Goal: Use online tool/utility: Utilize a website feature to perform a specific function

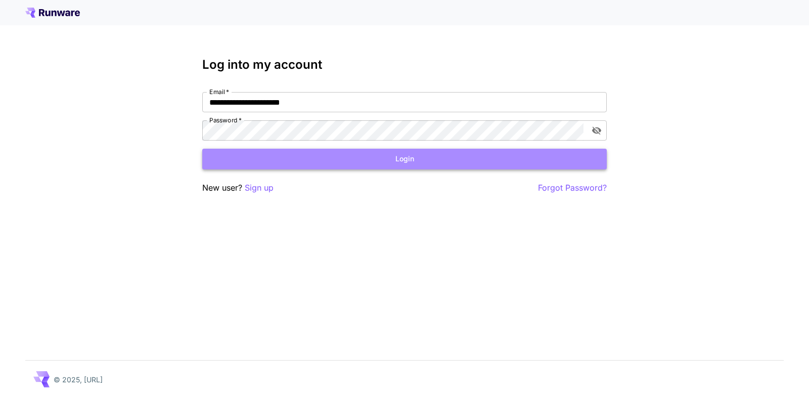
click at [403, 161] on button "Login" at bounding box center [404, 159] width 404 height 21
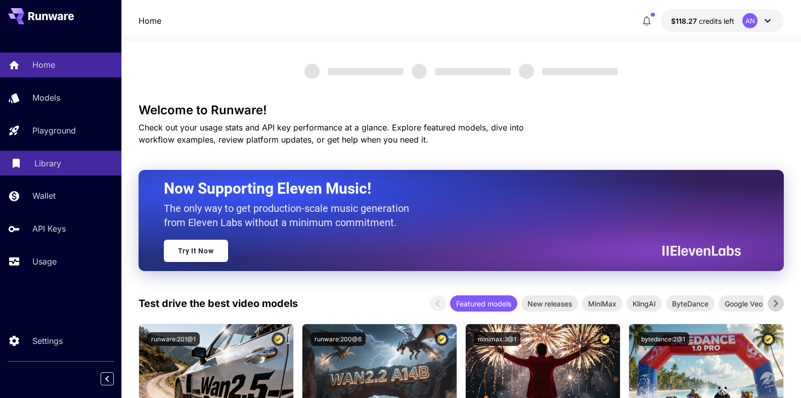
click at [40, 162] on p "Library" at bounding box center [47, 163] width 27 height 12
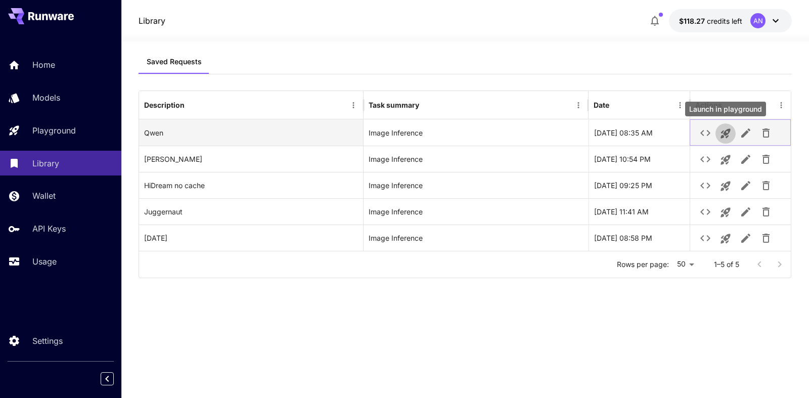
click at [722, 131] on icon "Launch in playground" at bounding box center [725, 134] width 10 height 10
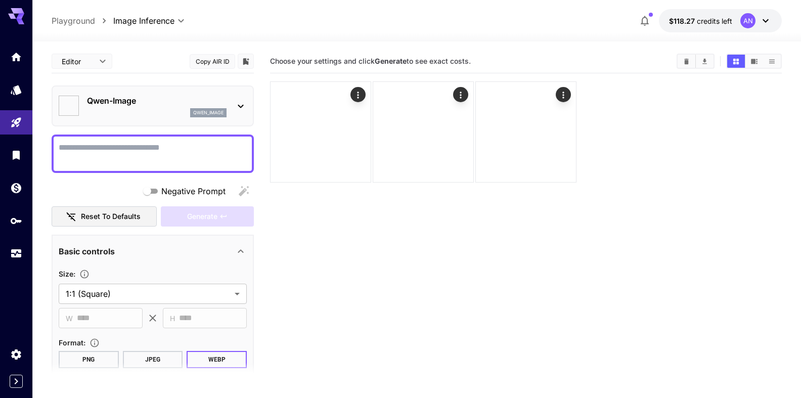
type input "**********"
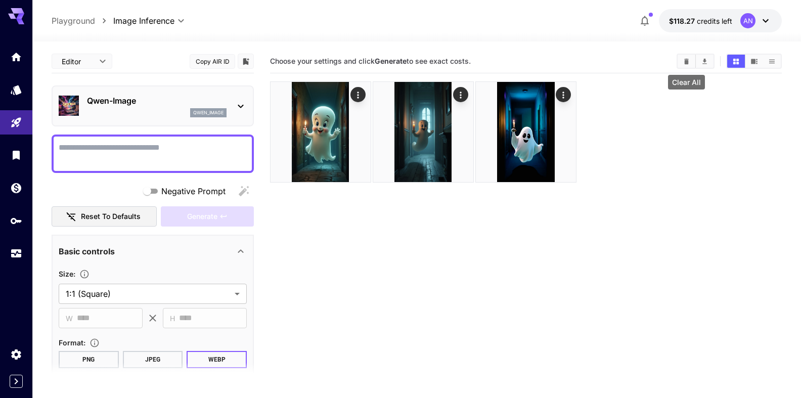
click at [689, 63] on icon "Clear All" at bounding box center [687, 62] width 8 height 8
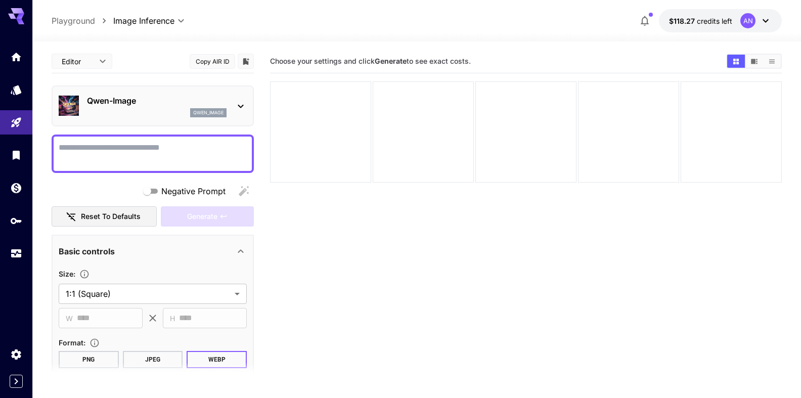
click at [123, 148] on textarea "Negative Prompt" at bounding box center [153, 154] width 188 height 24
type textarea "*"
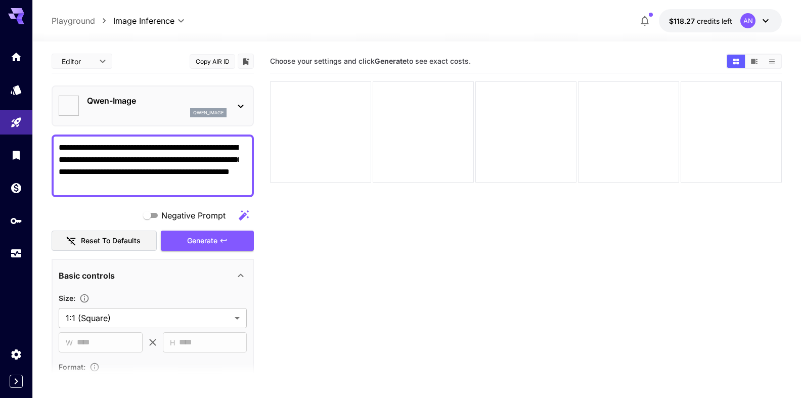
type textarea "**********"
type input "**********"
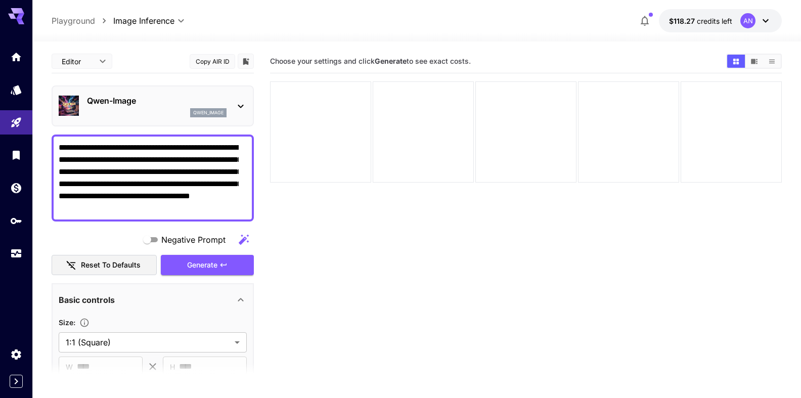
drag, startPoint x: 107, startPoint y: 171, endPoint x: 140, endPoint y: 171, distance: 32.9
click at [140, 171] on textarea "**********" at bounding box center [149, 178] width 180 height 73
type textarea "**********"
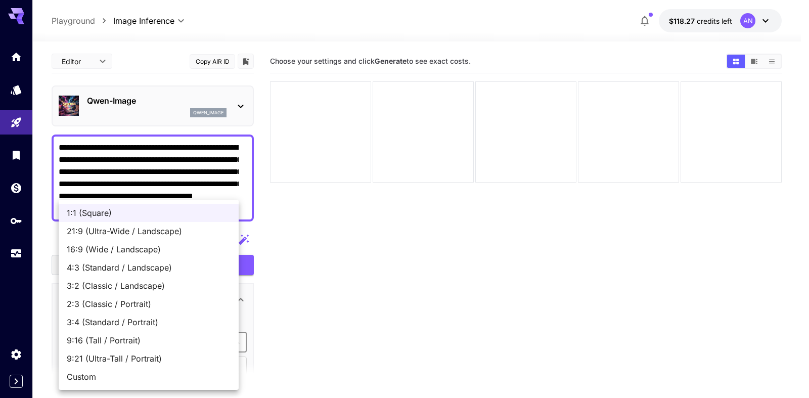
click at [114, 349] on body "**********" at bounding box center [404, 239] width 809 height 478
click at [118, 335] on span "9:16 (Tall / Portrait)" at bounding box center [149, 340] width 164 height 12
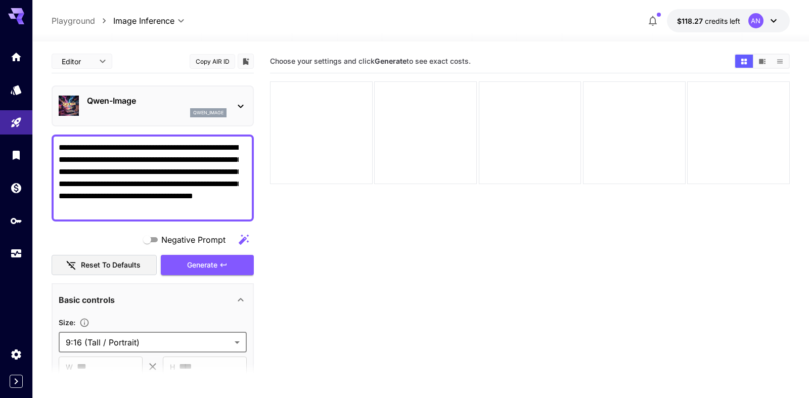
type input "**********"
type input "***"
type input "****"
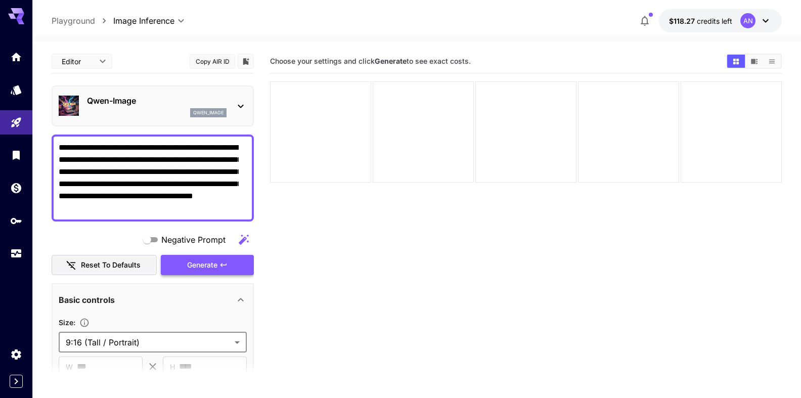
click at [194, 266] on span "Generate" at bounding box center [202, 265] width 30 height 13
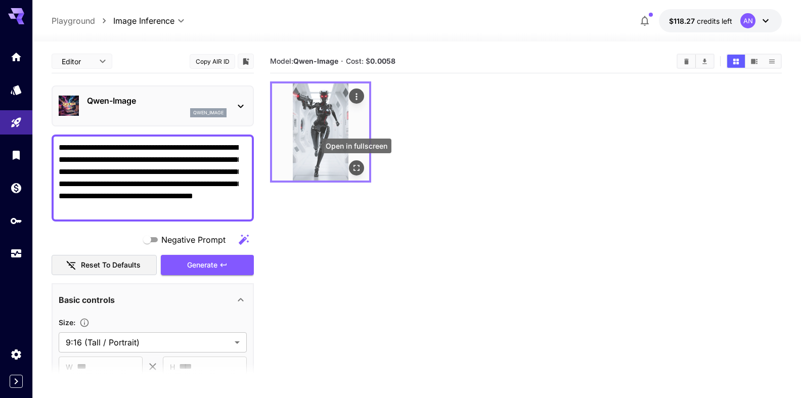
click at [357, 166] on icon "Open in fullscreen" at bounding box center [356, 168] width 10 height 10
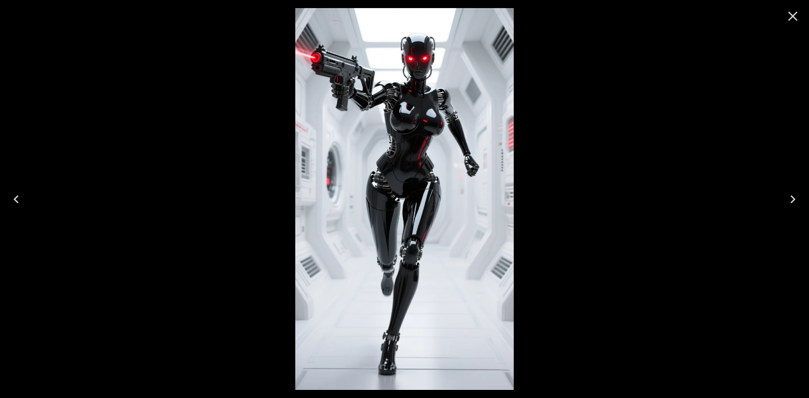
click at [790, 20] on icon "Close" at bounding box center [793, 16] width 16 height 16
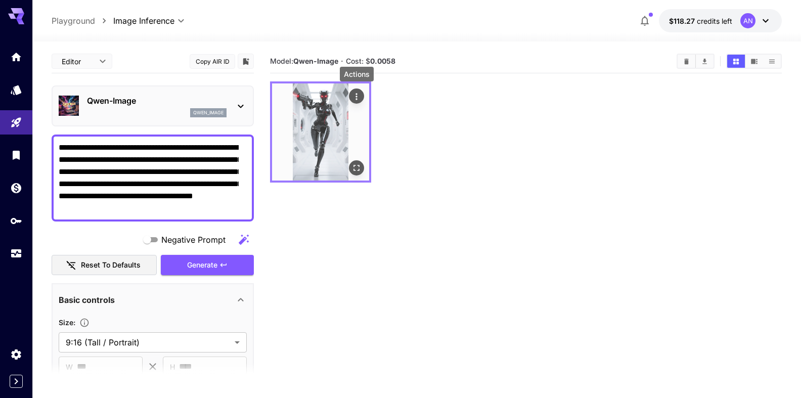
click at [356, 96] on icon "Actions" at bounding box center [356, 97] width 10 height 10
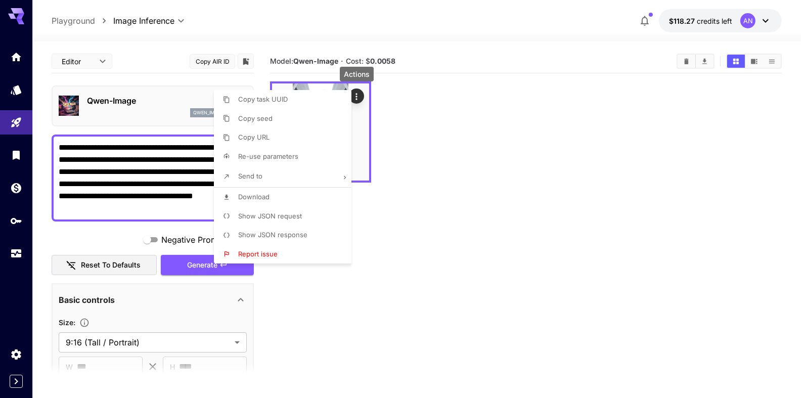
click at [259, 195] on span "Download" at bounding box center [253, 197] width 31 height 8
click at [395, 211] on div at bounding box center [404, 199] width 809 height 398
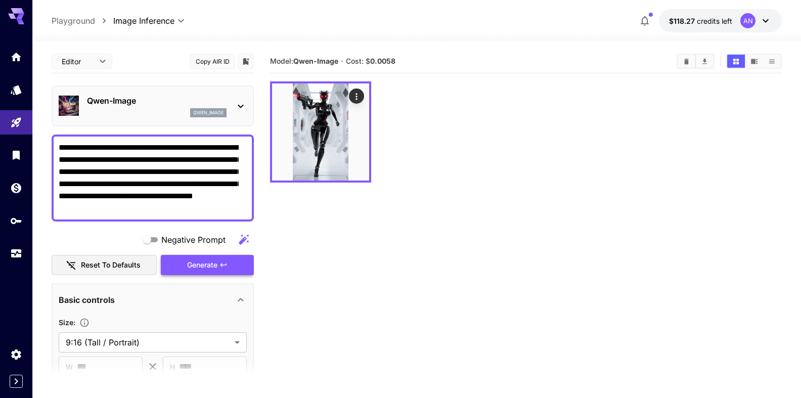
click at [190, 266] on span "Generate" at bounding box center [202, 265] width 30 height 13
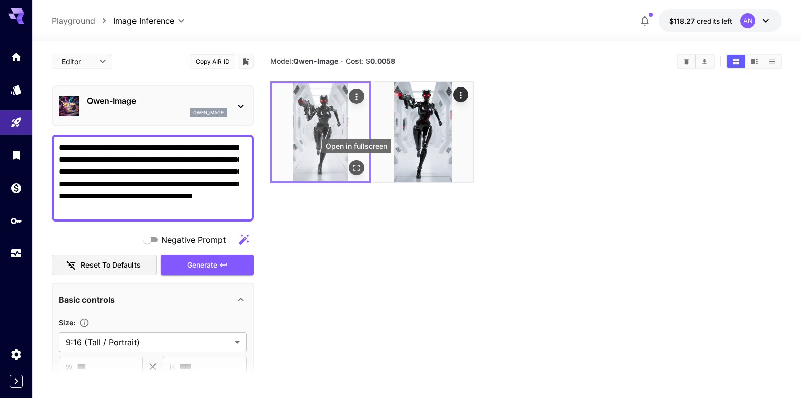
click at [359, 171] on icon "Open in fullscreen" at bounding box center [356, 168] width 10 height 10
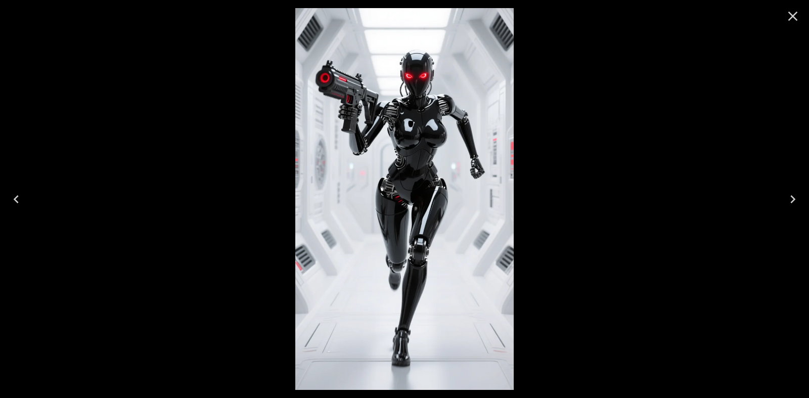
drag, startPoint x: 794, startPoint y: 24, endPoint x: 785, endPoint y: 29, distance: 9.7
click at [793, 24] on button "Close" at bounding box center [793, 16] width 24 height 24
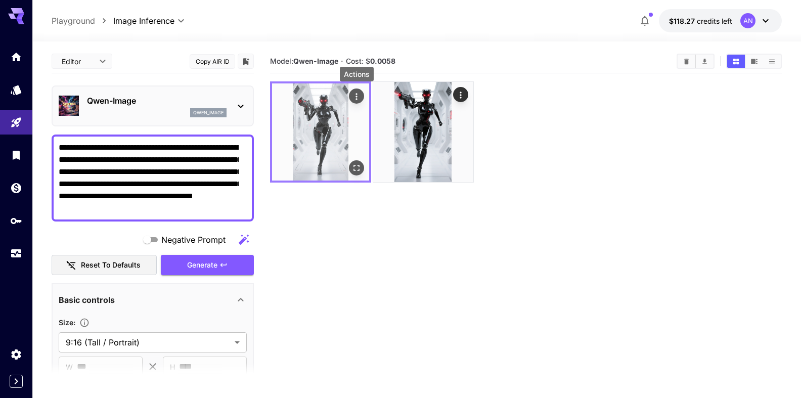
click at [359, 98] on icon "Actions" at bounding box center [356, 97] width 10 height 10
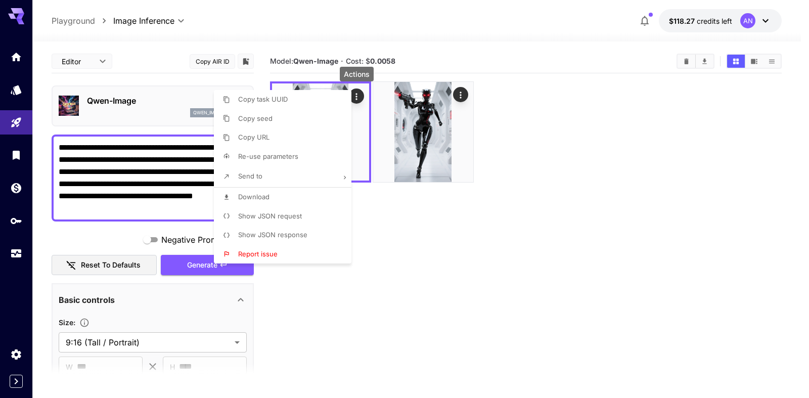
click at [254, 197] on span "Download" at bounding box center [253, 197] width 31 height 8
click at [571, 175] on div at bounding box center [404, 199] width 809 height 398
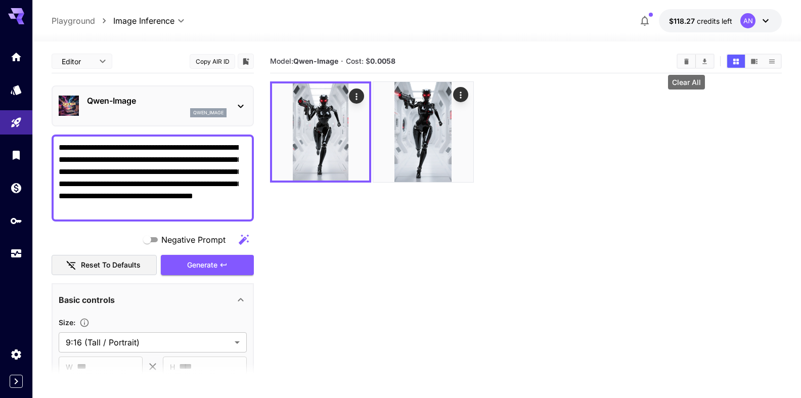
click at [686, 63] on icon "Clear All" at bounding box center [686, 61] width 5 height 6
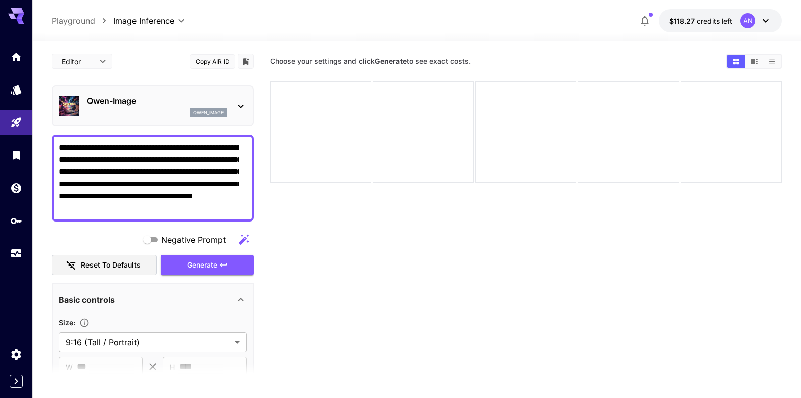
click at [122, 98] on p "Qwen-Image" at bounding box center [157, 101] width 140 height 12
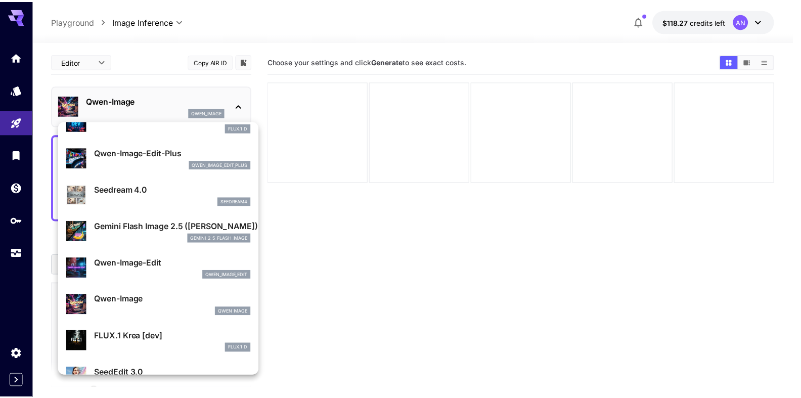
scroll to position [58, 0]
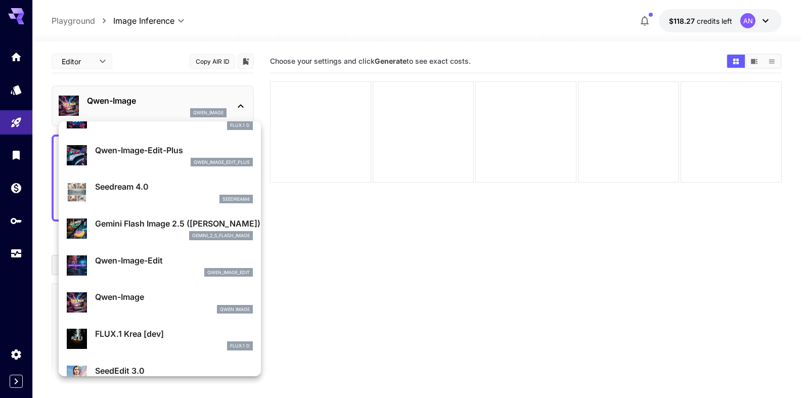
click at [150, 336] on p "FLUX.1 Krea [dev]" at bounding box center [174, 334] width 158 height 12
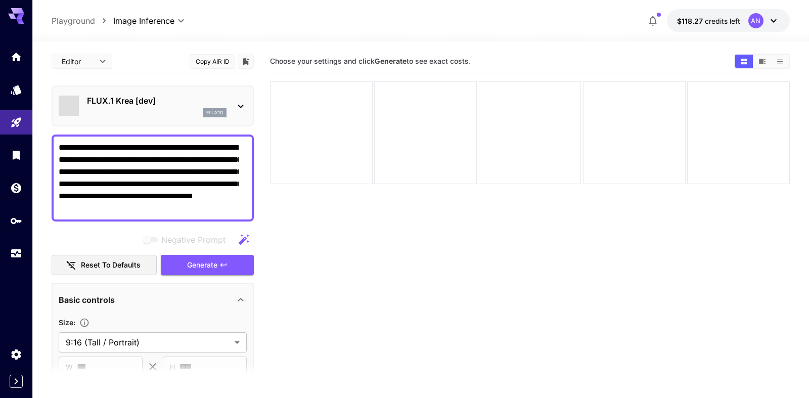
type input "**"
type input "***"
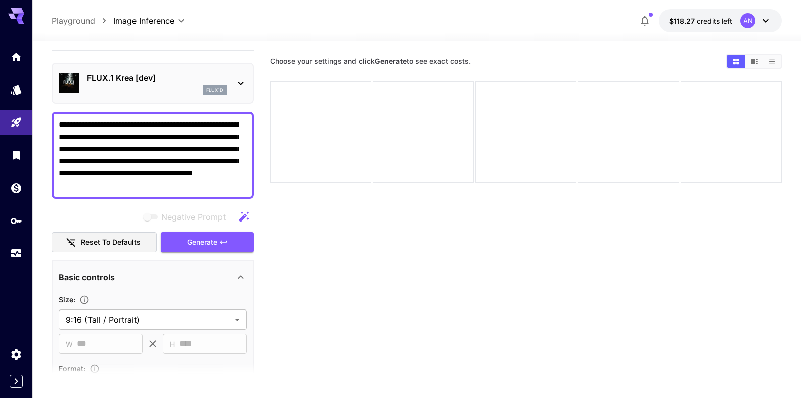
scroll to position [58, 0]
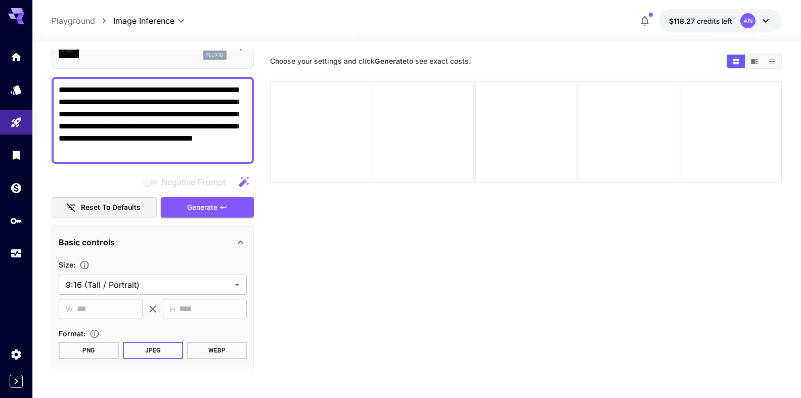
click at [213, 350] on button "WEBP" at bounding box center [217, 350] width 60 height 17
click at [205, 208] on span "Generate" at bounding box center [202, 207] width 30 height 13
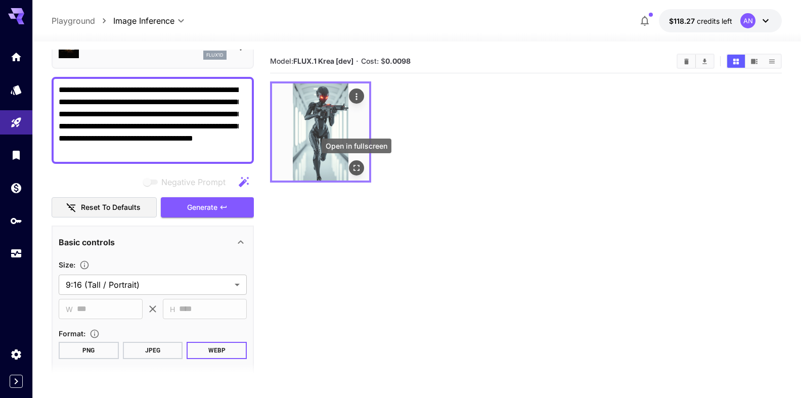
click at [356, 163] on icon "Open in fullscreen" at bounding box center [356, 168] width 10 height 10
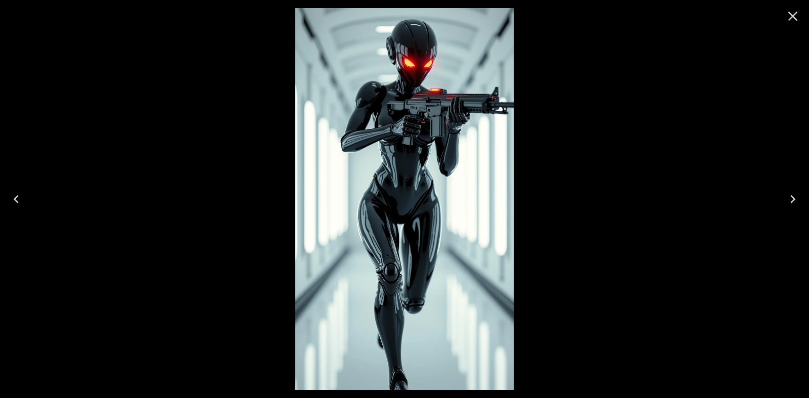
click at [794, 18] on icon "Close" at bounding box center [793, 17] width 10 height 10
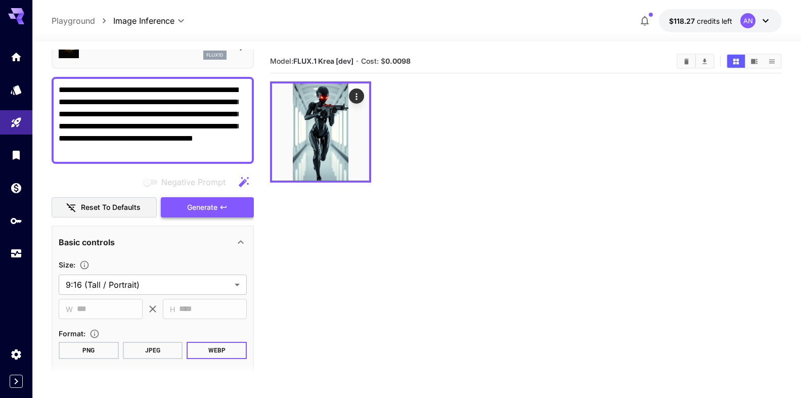
click at [210, 208] on span "Generate" at bounding box center [202, 207] width 30 height 13
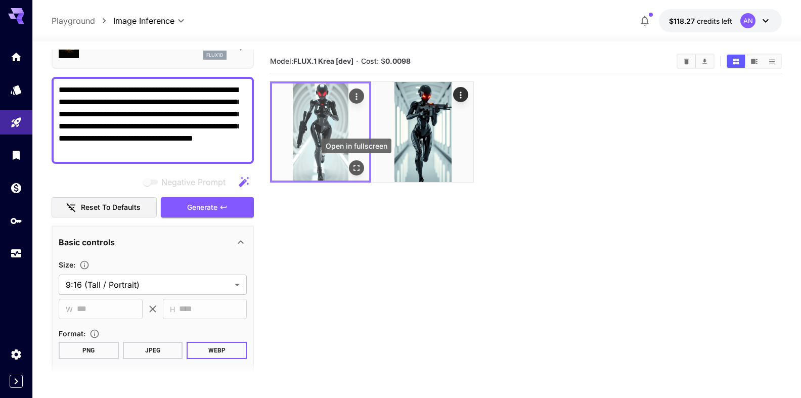
click at [355, 164] on icon "Open in fullscreen" at bounding box center [356, 168] width 10 height 10
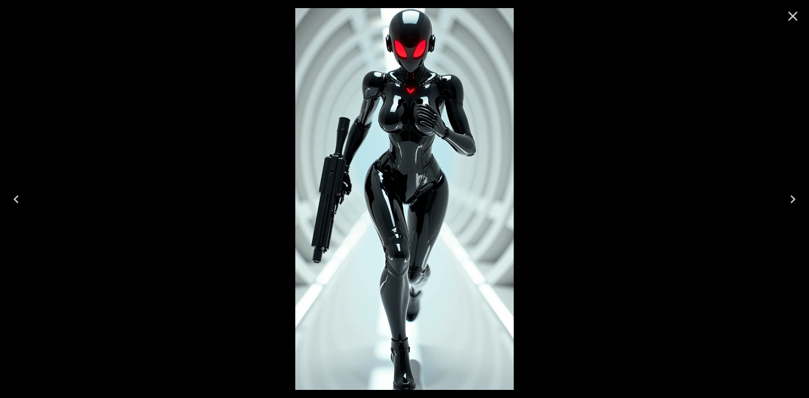
click at [794, 14] on icon "Close" at bounding box center [793, 16] width 16 height 16
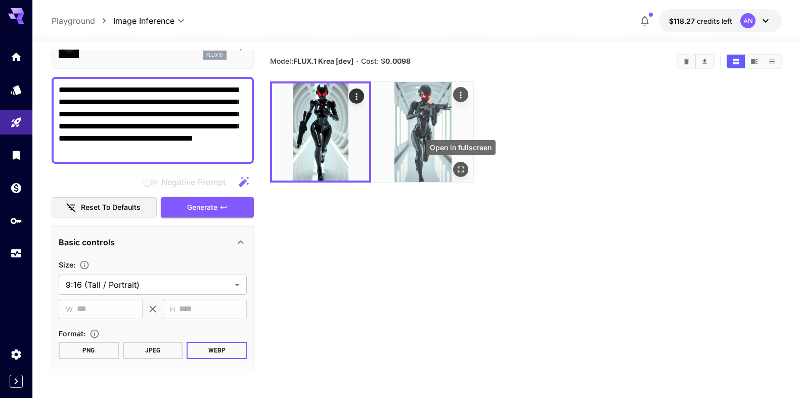
click at [458, 166] on icon "Open in fullscreen" at bounding box center [461, 169] width 10 height 10
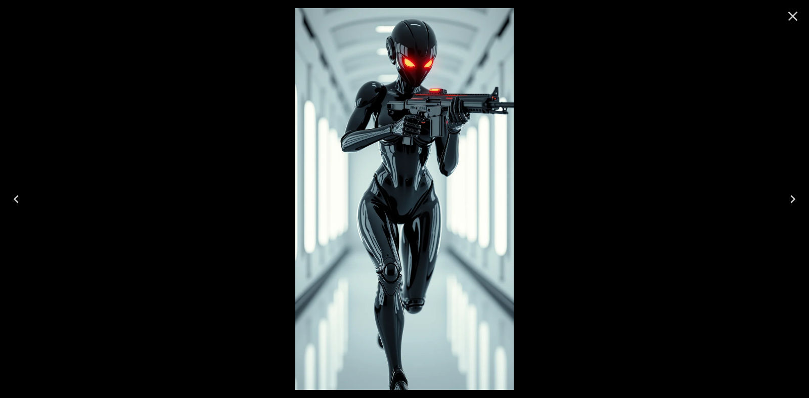
click at [787, 18] on icon "Close" at bounding box center [793, 16] width 16 height 16
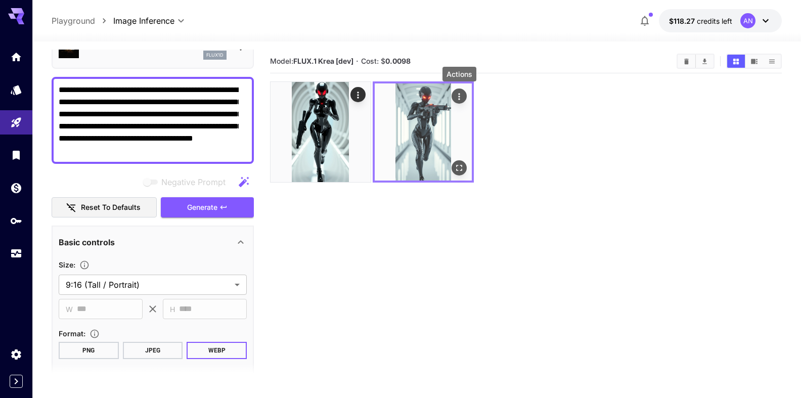
click at [461, 93] on icon "Actions" at bounding box center [459, 97] width 10 height 10
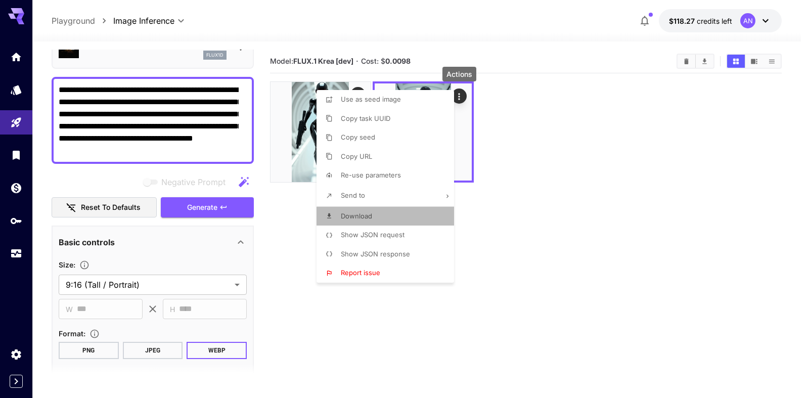
click at [355, 216] on span "Download" at bounding box center [356, 216] width 31 height 8
drag, startPoint x: 577, startPoint y: 183, endPoint x: 583, endPoint y: 179, distance: 7.7
click at [581, 180] on div at bounding box center [404, 199] width 809 height 398
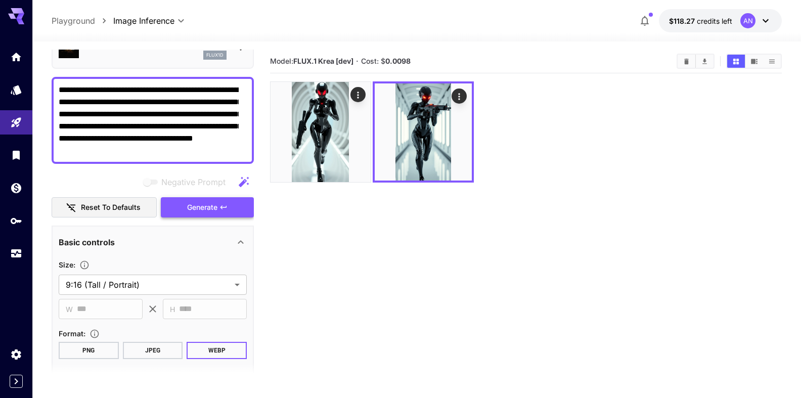
click at [205, 203] on span "Generate" at bounding box center [202, 207] width 30 height 13
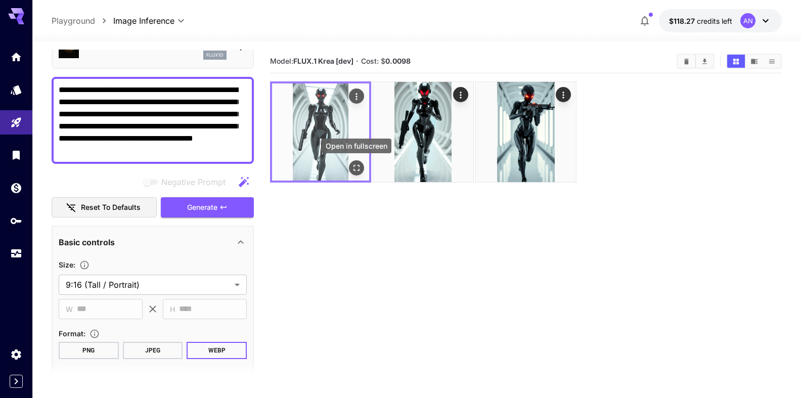
click at [359, 169] on icon "Open in fullscreen" at bounding box center [356, 168] width 10 height 10
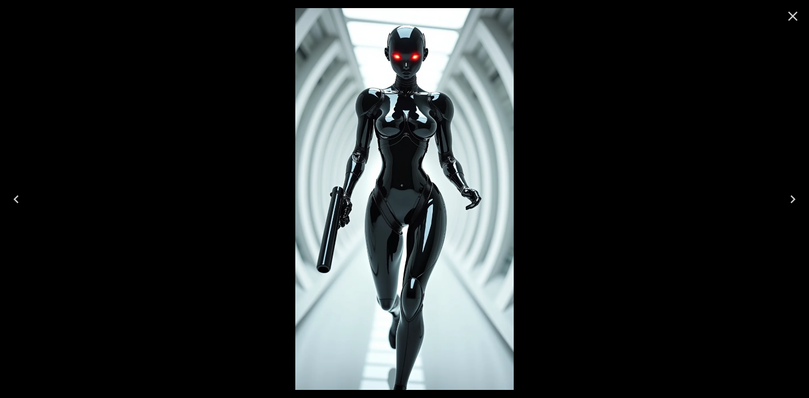
click at [787, 17] on icon "Close" at bounding box center [793, 16] width 16 height 16
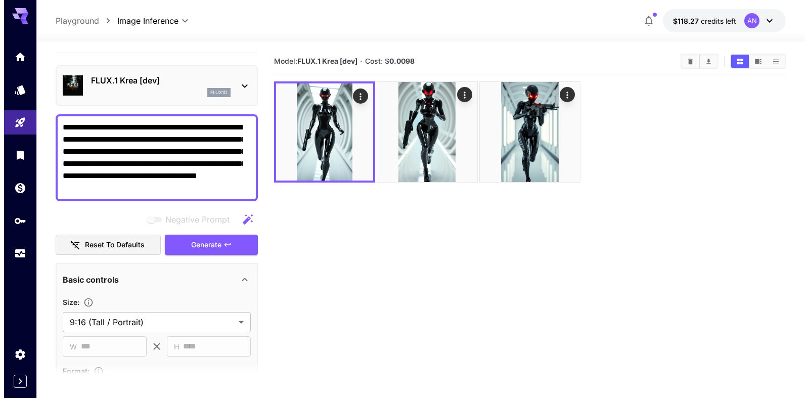
scroll to position [0, 0]
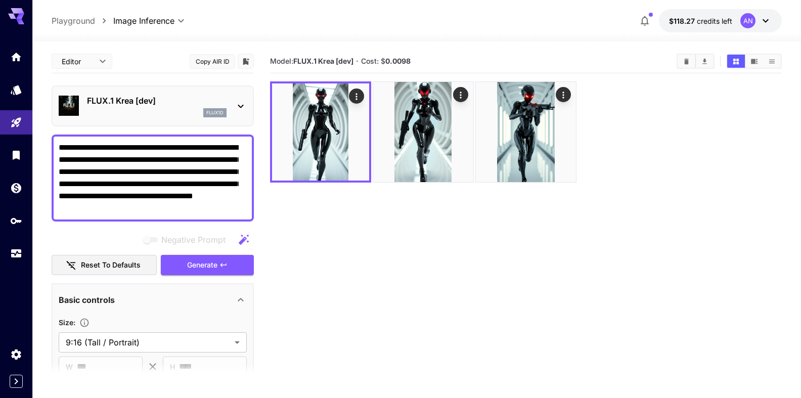
click at [128, 94] on div "FLUX.1 Krea [dev] flux1d" at bounding box center [153, 105] width 188 height 31
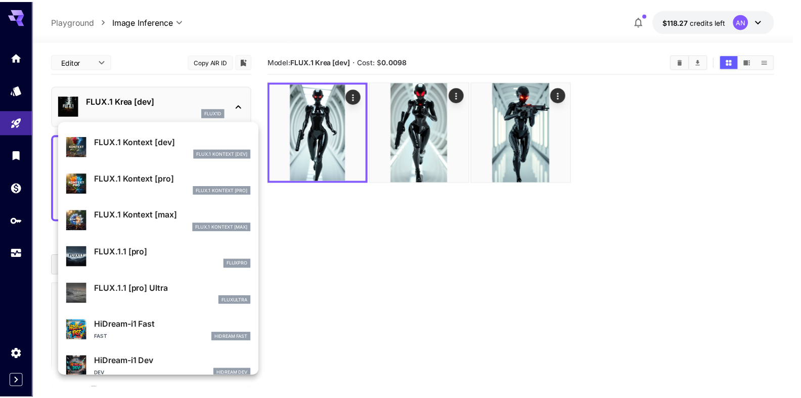
scroll to position [752, 0]
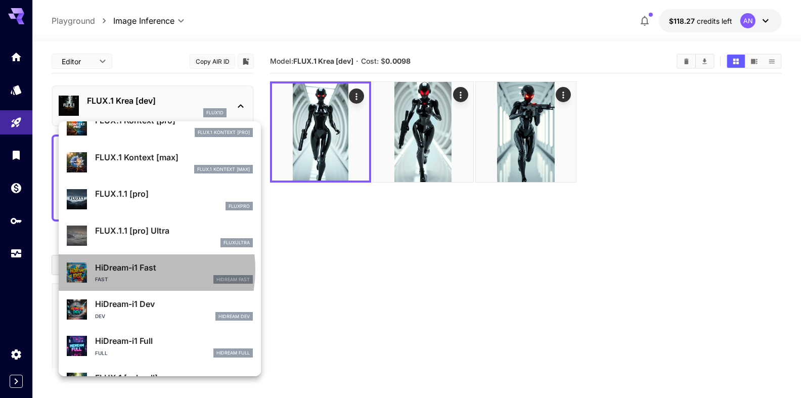
click at [125, 269] on p "HiDream-i1 Fast" at bounding box center [174, 267] width 158 height 12
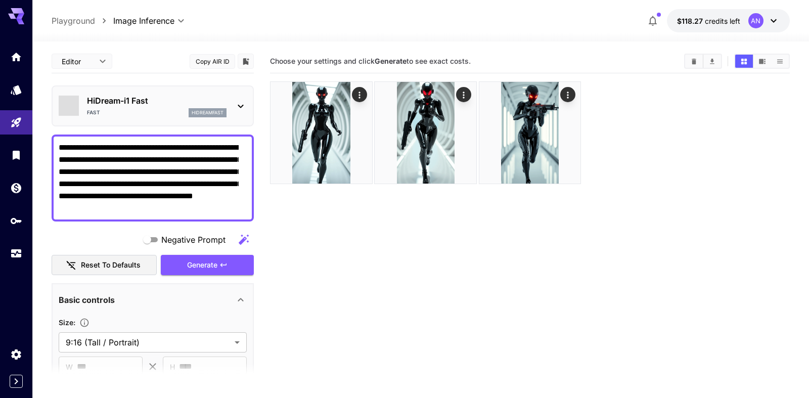
type input "**"
type input "*"
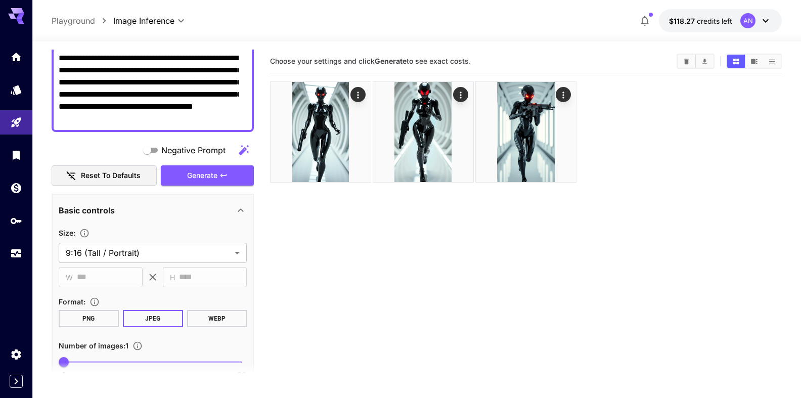
scroll to position [115, 0]
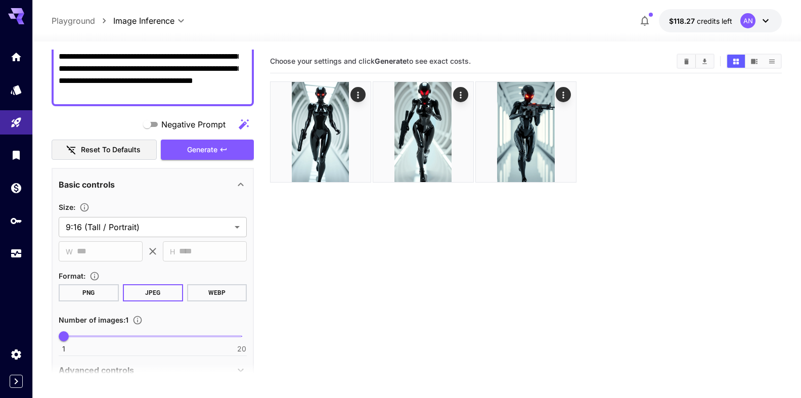
click at [214, 294] on button "WEBP" at bounding box center [217, 292] width 60 height 17
click at [198, 146] on span "Generate" at bounding box center [202, 150] width 30 height 13
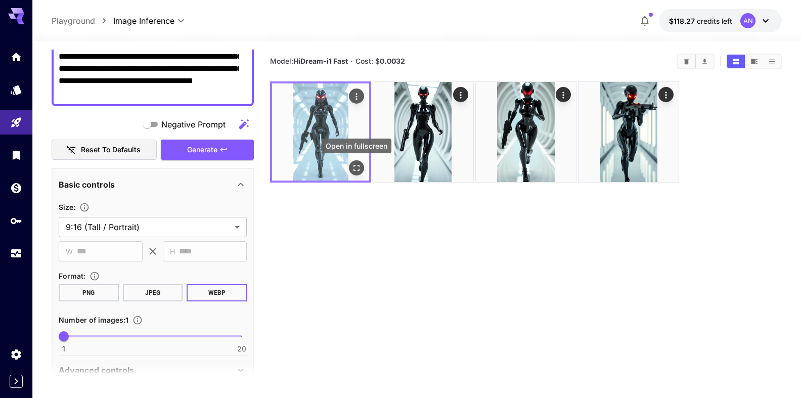
click at [358, 172] on icon "Open in fullscreen" at bounding box center [356, 168] width 10 height 10
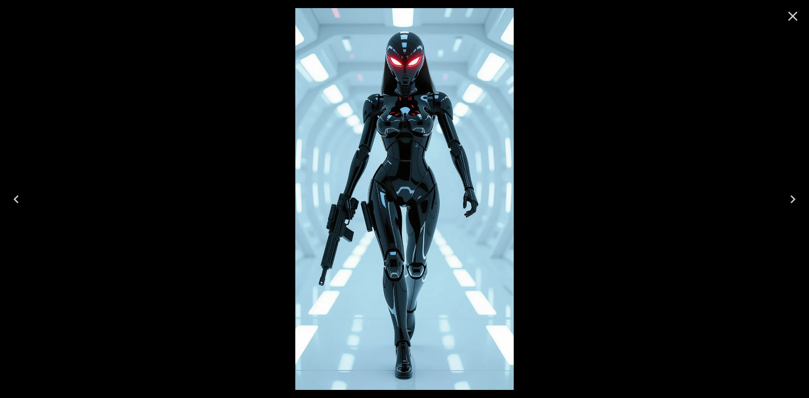
click at [797, 13] on icon "Close" at bounding box center [793, 17] width 10 height 10
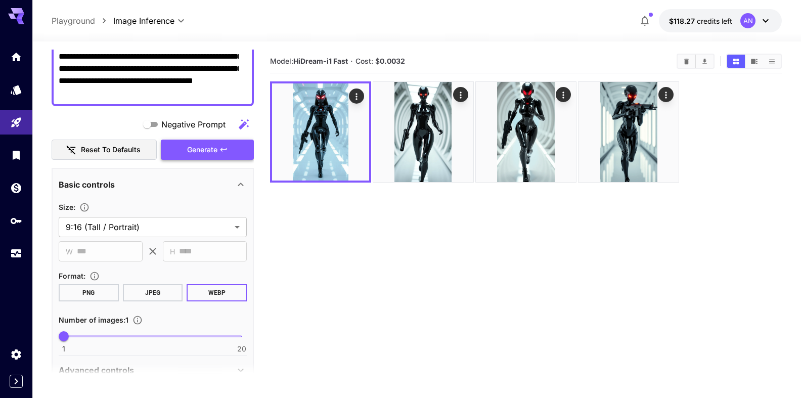
click at [195, 148] on span "Generate" at bounding box center [202, 150] width 30 height 13
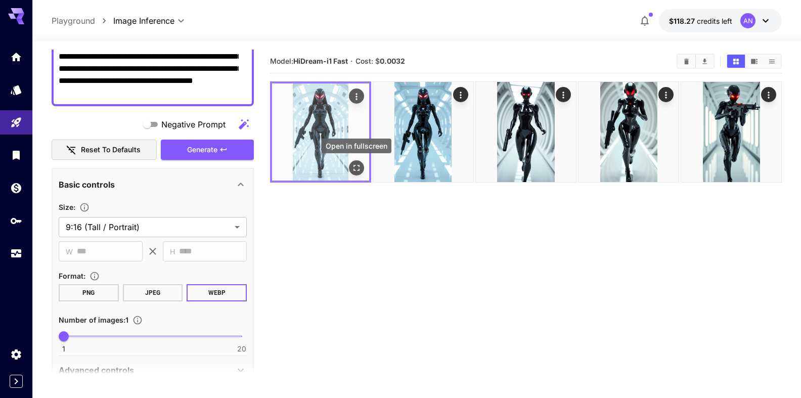
click at [356, 164] on icon "Open in fullscreen" at bounding box center [356, 168] width 10 height 10
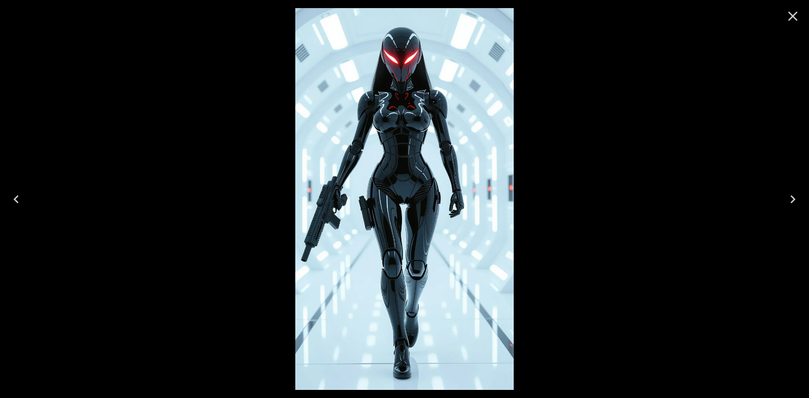
click at [804, 11] on button "Close" at bounding box center [793, 16] width 24 height 24
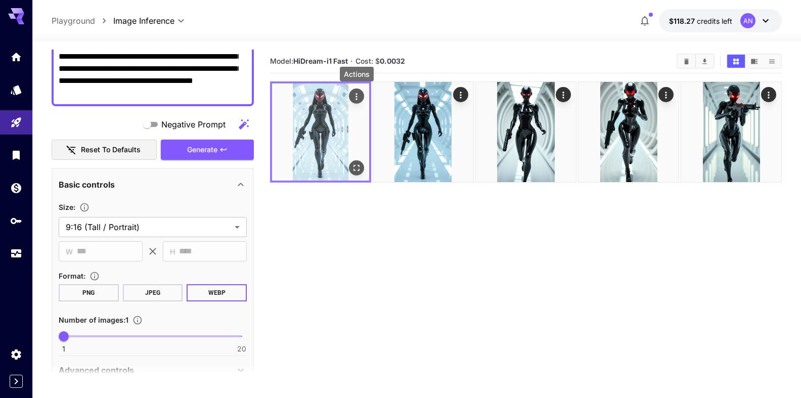
click at [358, 99] on icon "Actions" at bounding box center [356, 97] width 10 height 10
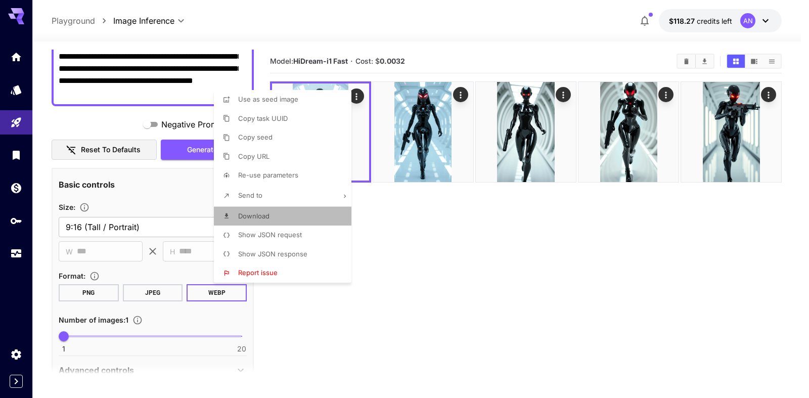
click at [253, 216] on span "Download" at bounding box center [253, 216] width 31 height 8
click at [572, 232] on div at bounding box center [404, 199] width 809 height 398
